Goal: Task Accomplishment & Management: Manage account settings

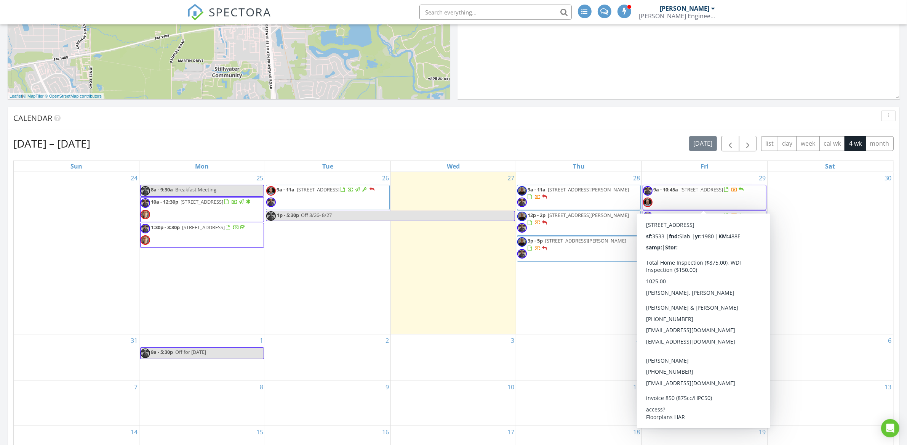
scroll to position [168, 0]
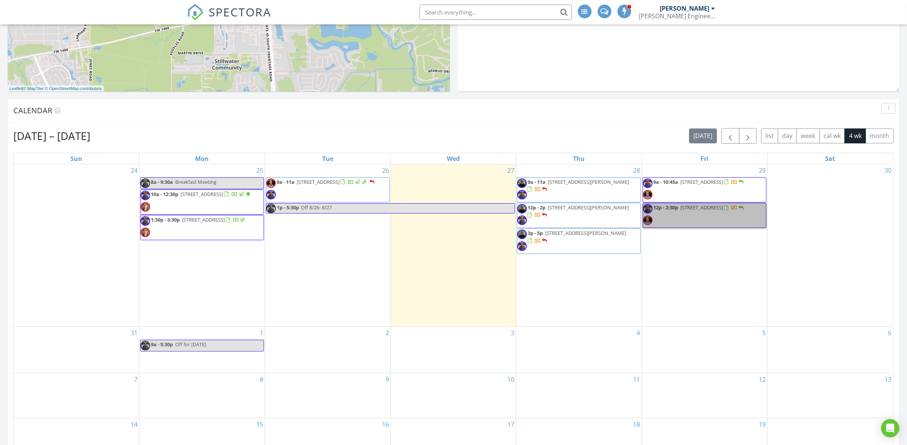
click at [700, 202] on link "9a - 10:45a 1106 Ivy Wall Dr, Houston 77079" at bounding box center [705, 189] width 124 height 25
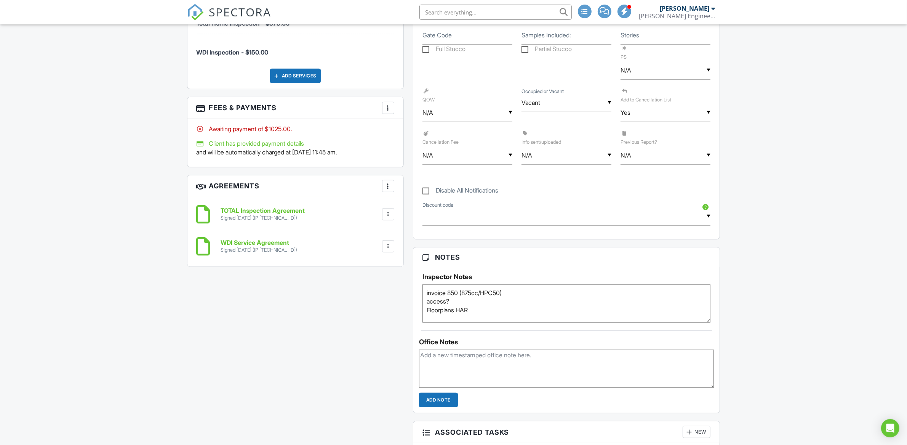
scroll to position [374, 0]
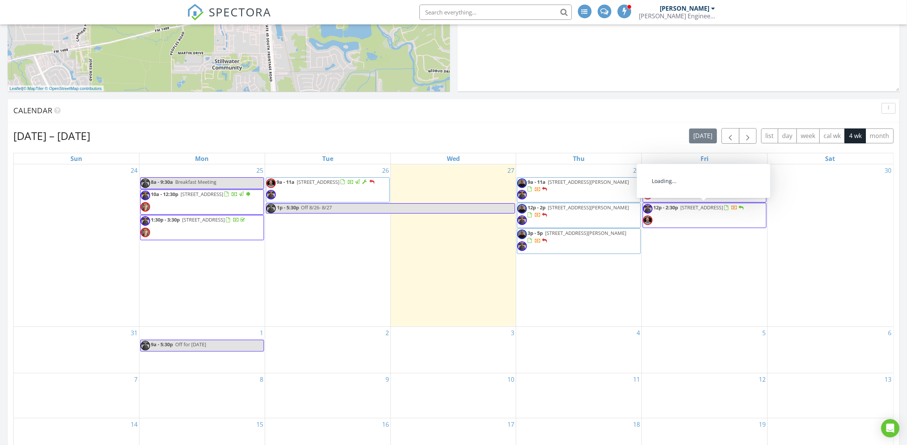
click at [727, 219] on span "12p - 2:30p 12223 Vista Bay Ln, Houston 77041" at bounding box center [694, 215] width 102 height 23
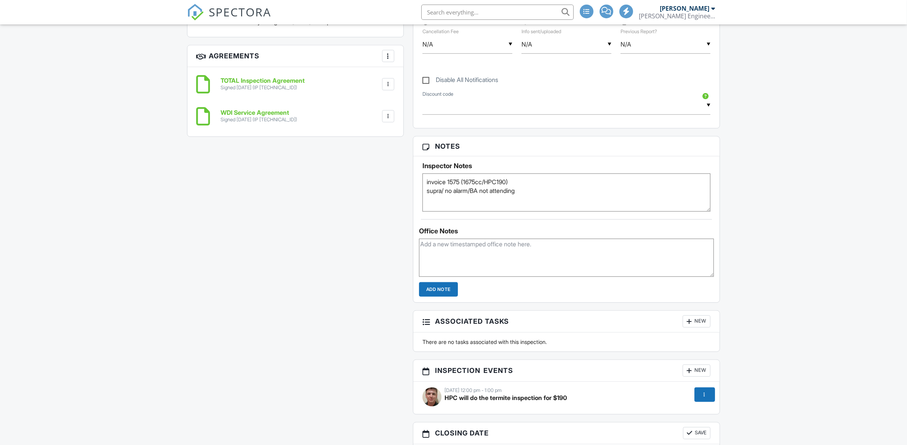
scroll to position [687, 0]
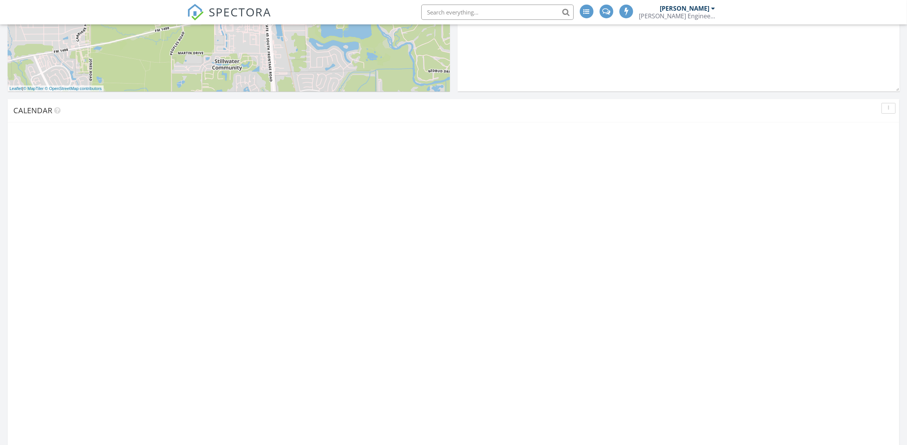
scroll to position [822, 922]
